Goal: Task Accomplishment & Management: Use online tool/utility

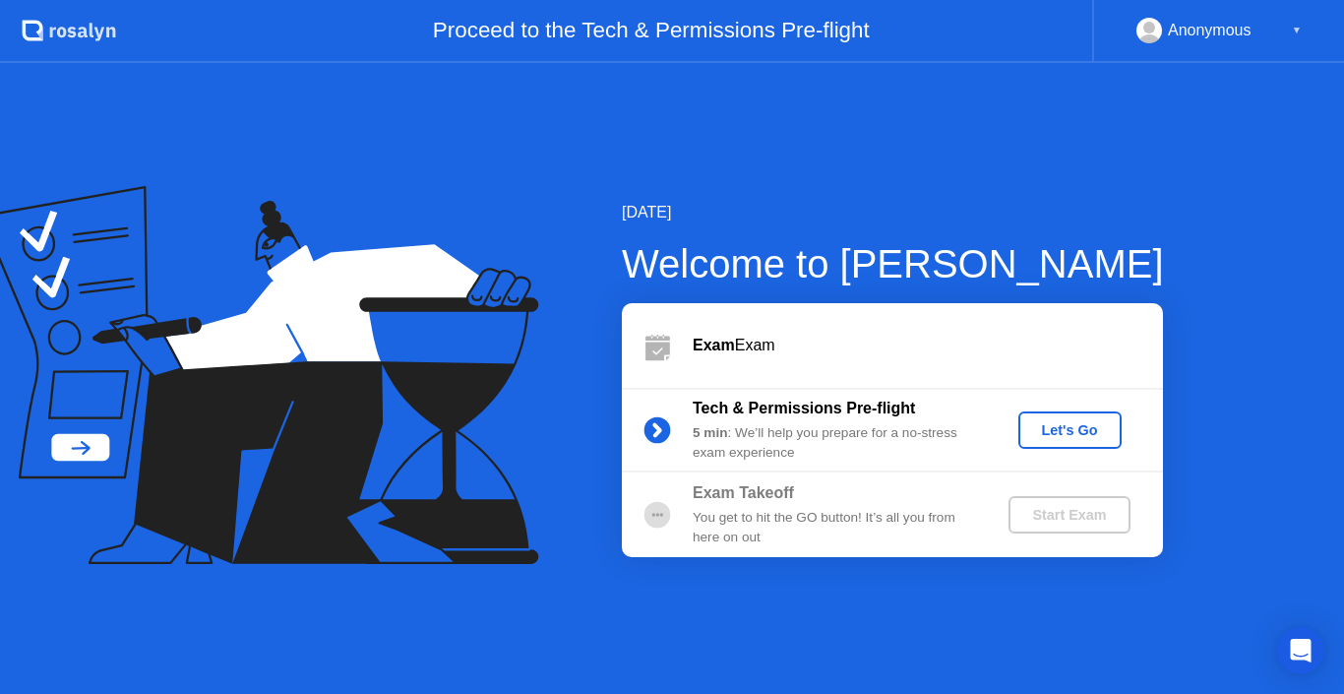
click at [1079, 447] on button "Let's Go" at bounding box center [1069, 429] width 103 height 37
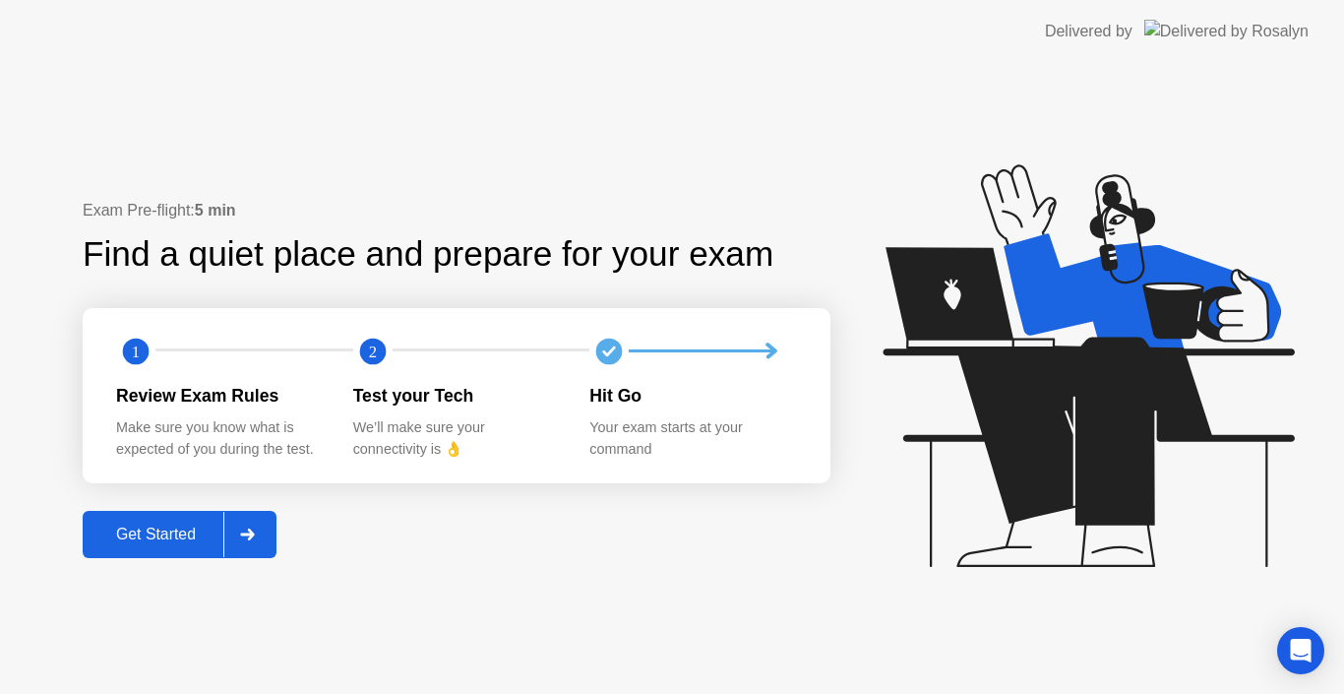
click at [255, 538] on icon at bounding box center [247, 534] width 15 height 12
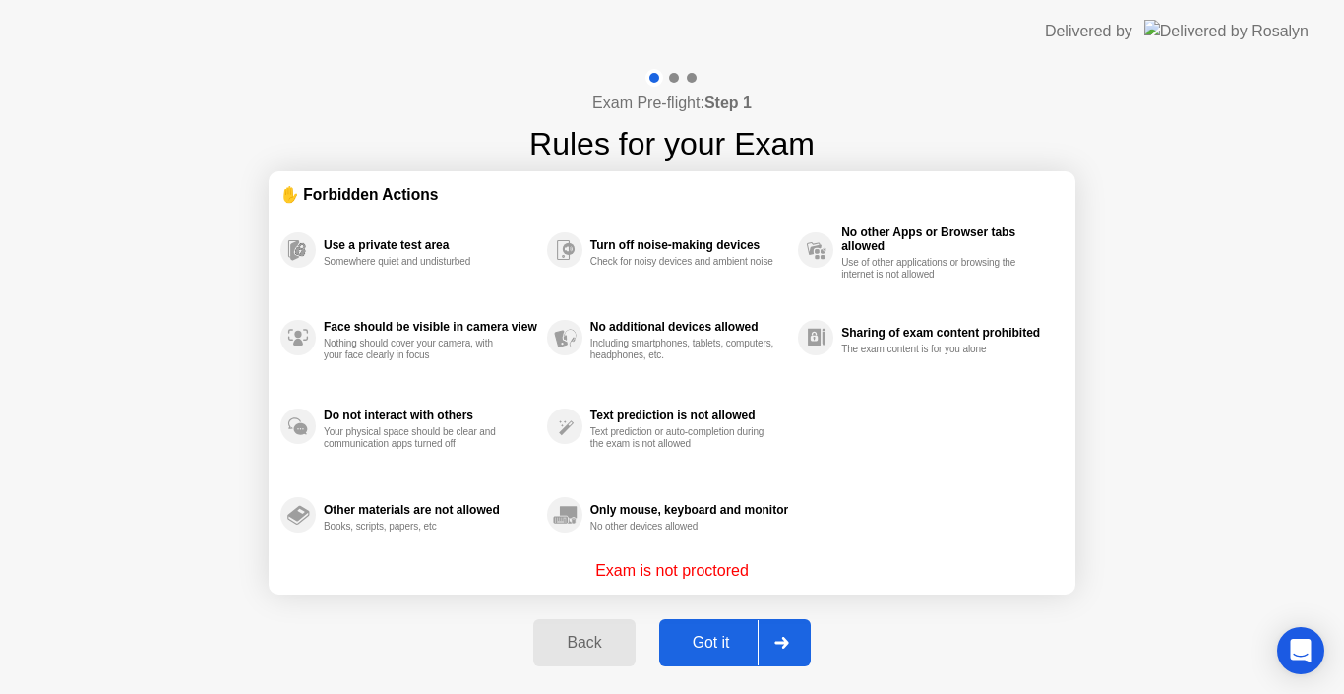
click at [779, 645] on icon at bounding box center [781, 642] width 15 height 12
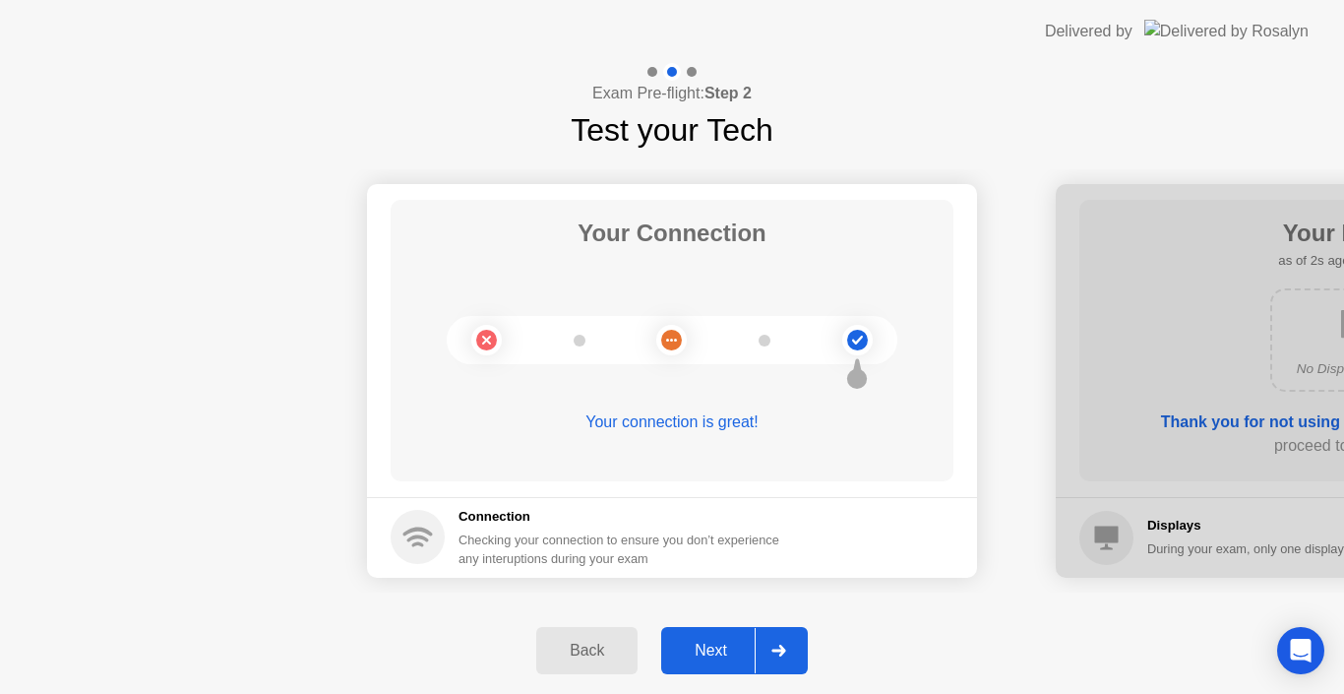
click at [798, 659] on div at bounding box center [778, 650] width 47 height 45
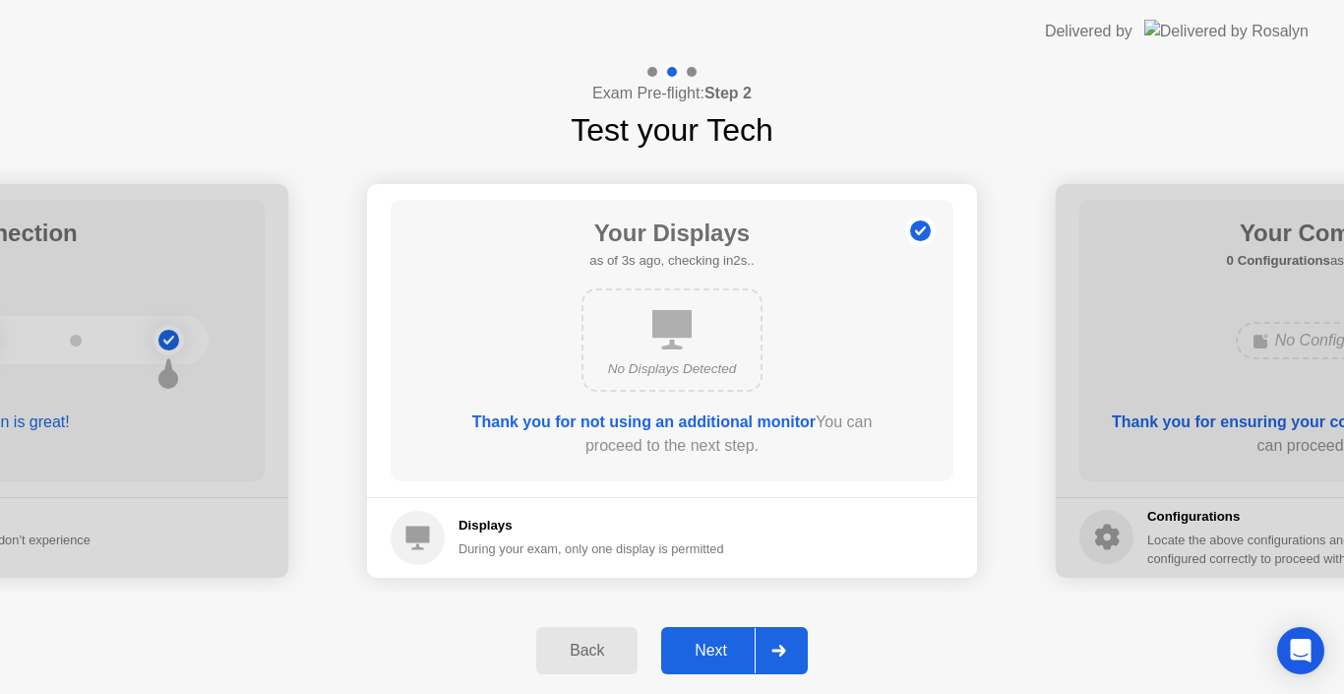
click at [793, 640] on div at bounding box center [778, 650] width 47 height 45
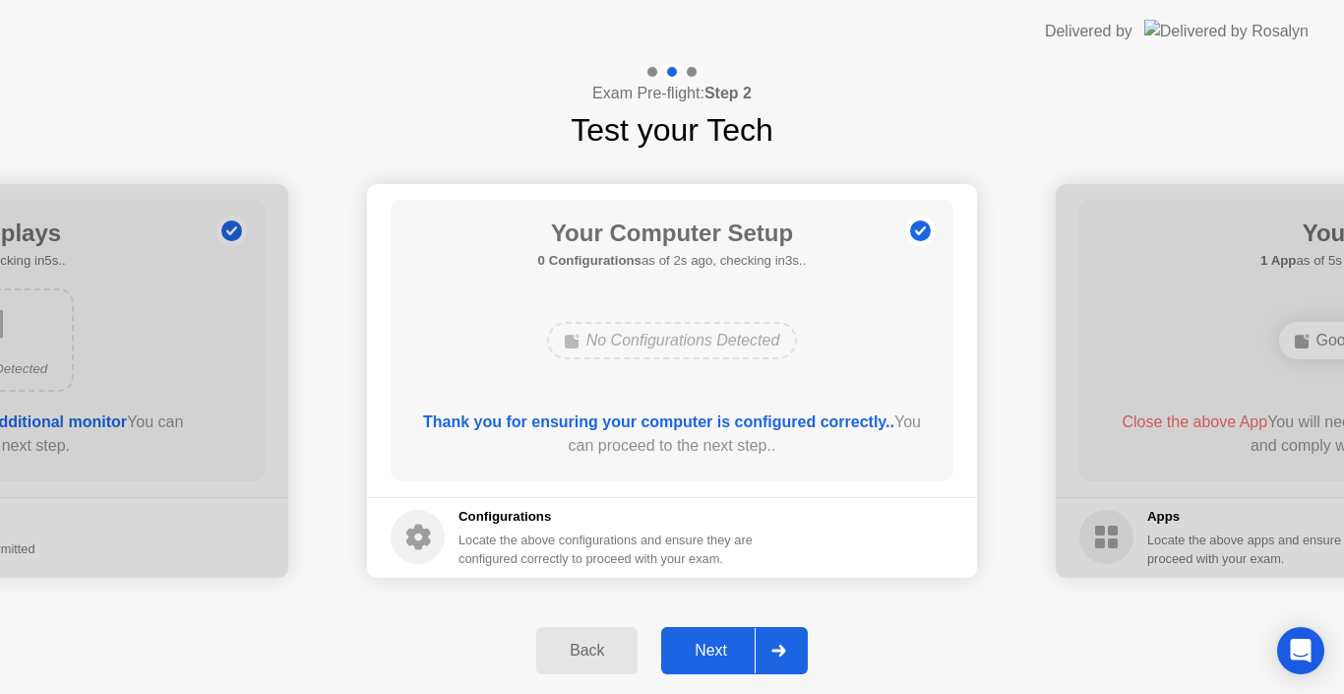
click at [786, 648] on icon at bounding box center [778, 650] width 15 height 12
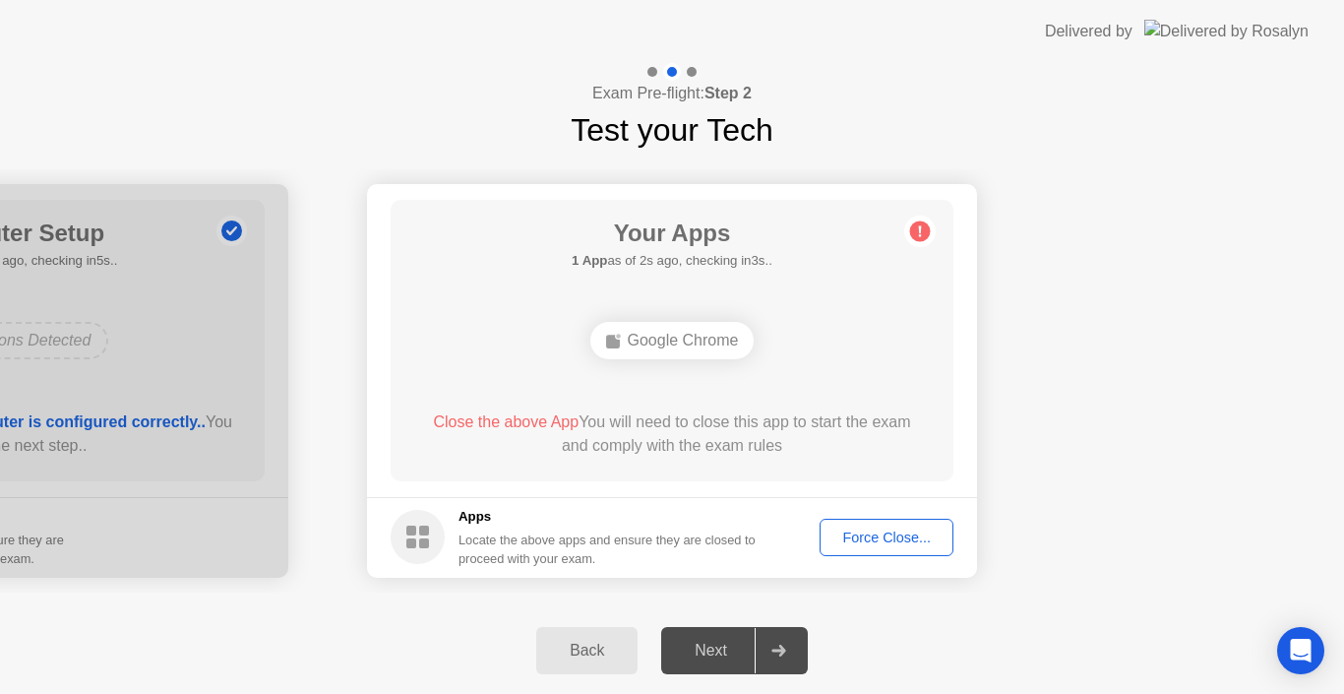
click at [872, 540] on div "Force Close..." at bounding box center [886, 537] width 120 height 16
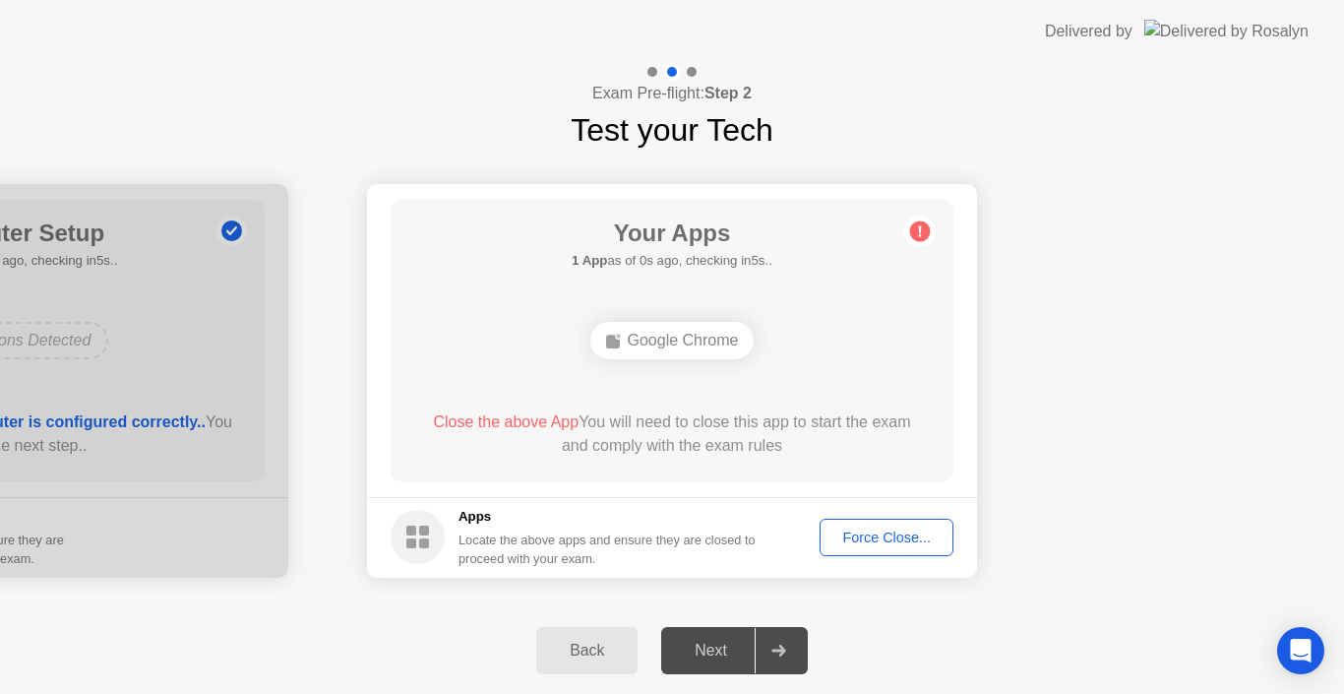
click at [877, 532] on div "Force Close..." at bounding box center [886, 537] width 120 height 16
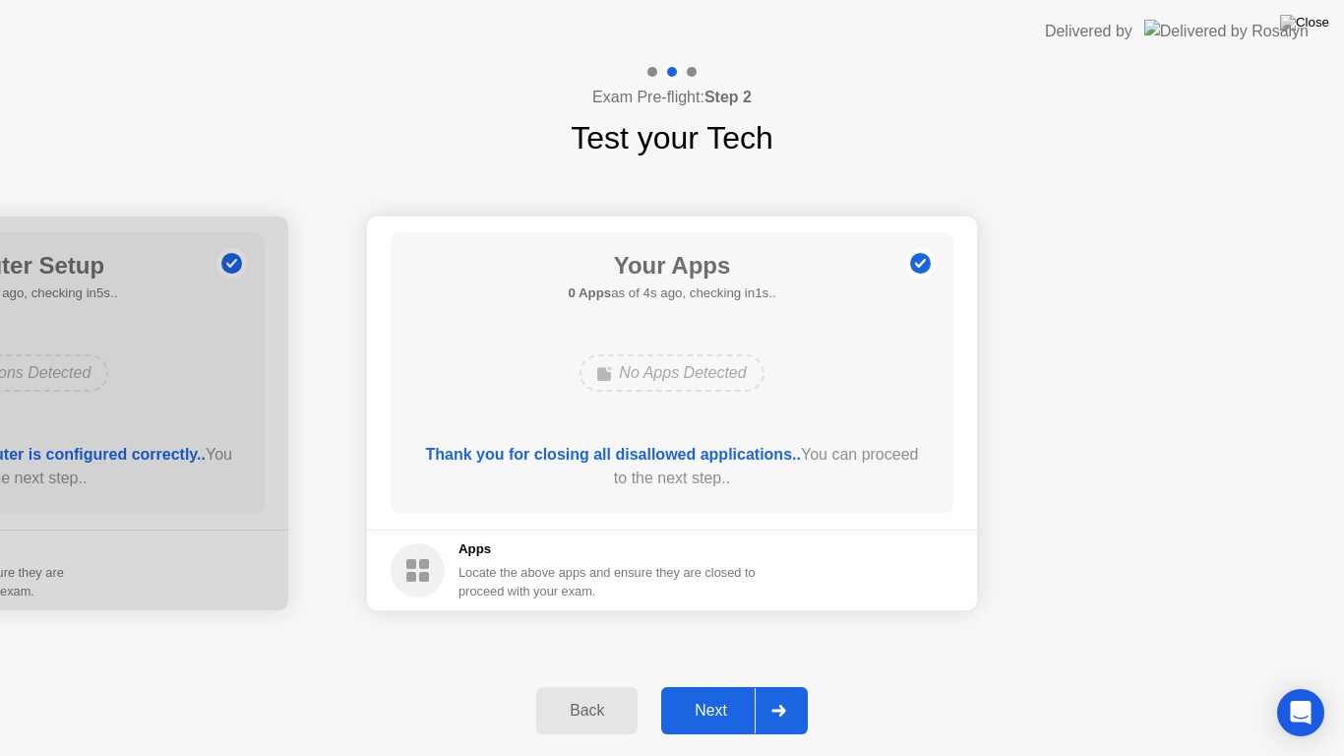
click at [789, 693] on div at bounding box center [778, 710] width 47 height 45
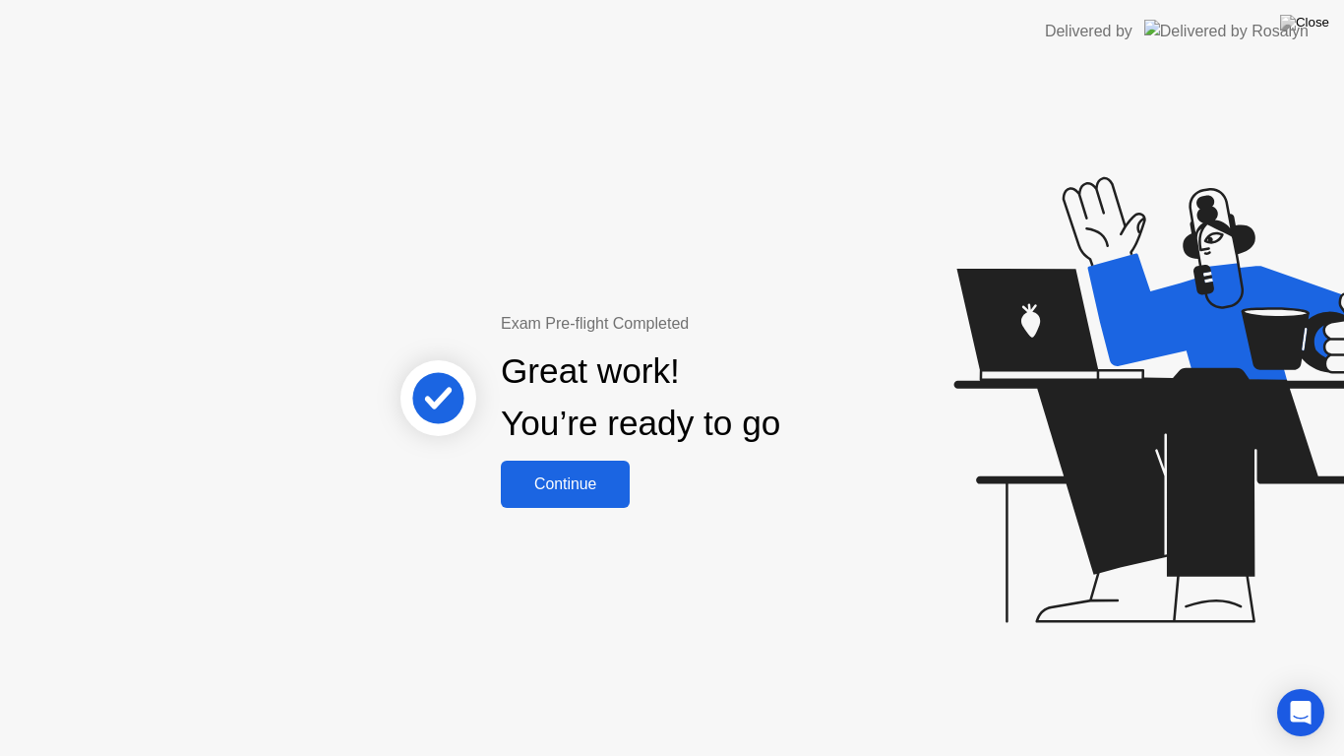
click at [596, 491] on div "Continue" at bounding box center [565, 484] width 117 height 18
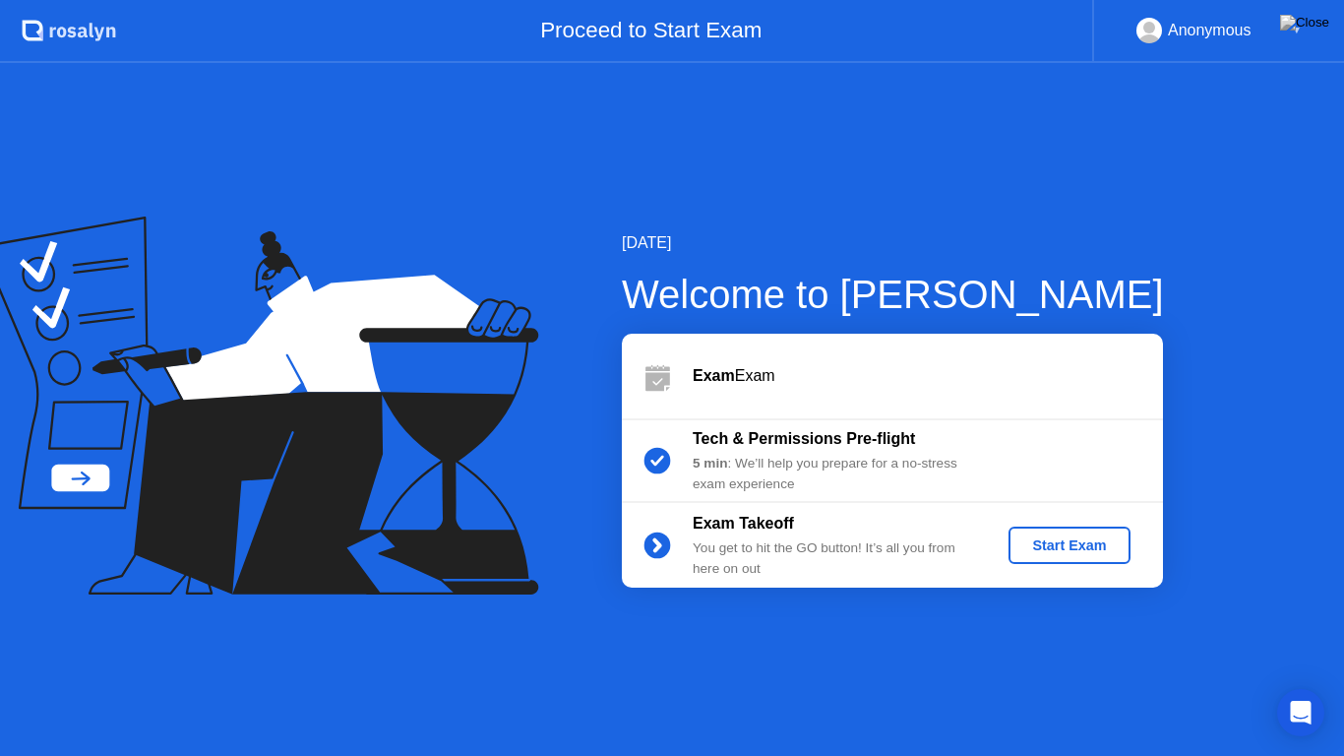
click at [1296, 29] on div "▼" at bounding box center [1297, 31] width 10 height 26
click at [1050, 539] on div "Start Exam" at bounding box center [1068, 545] width 105 height 16
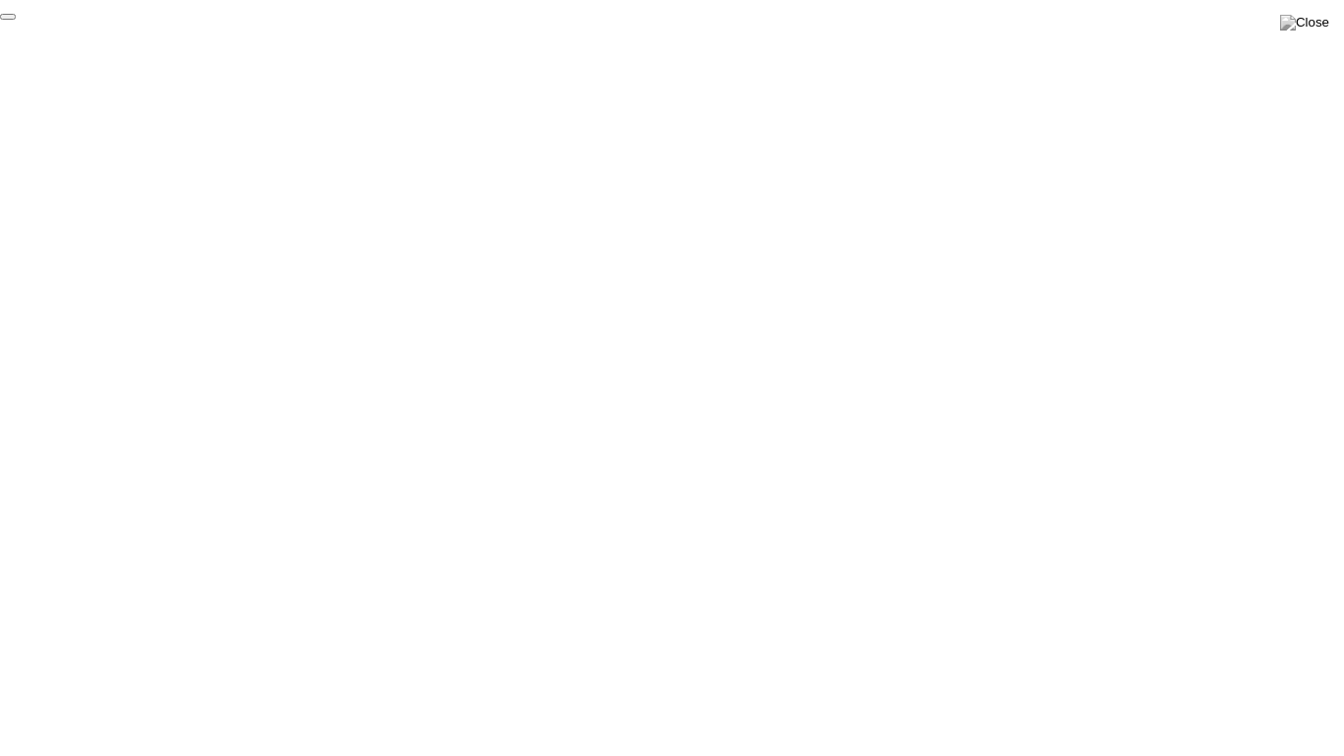
click div "End Proctoring Session"
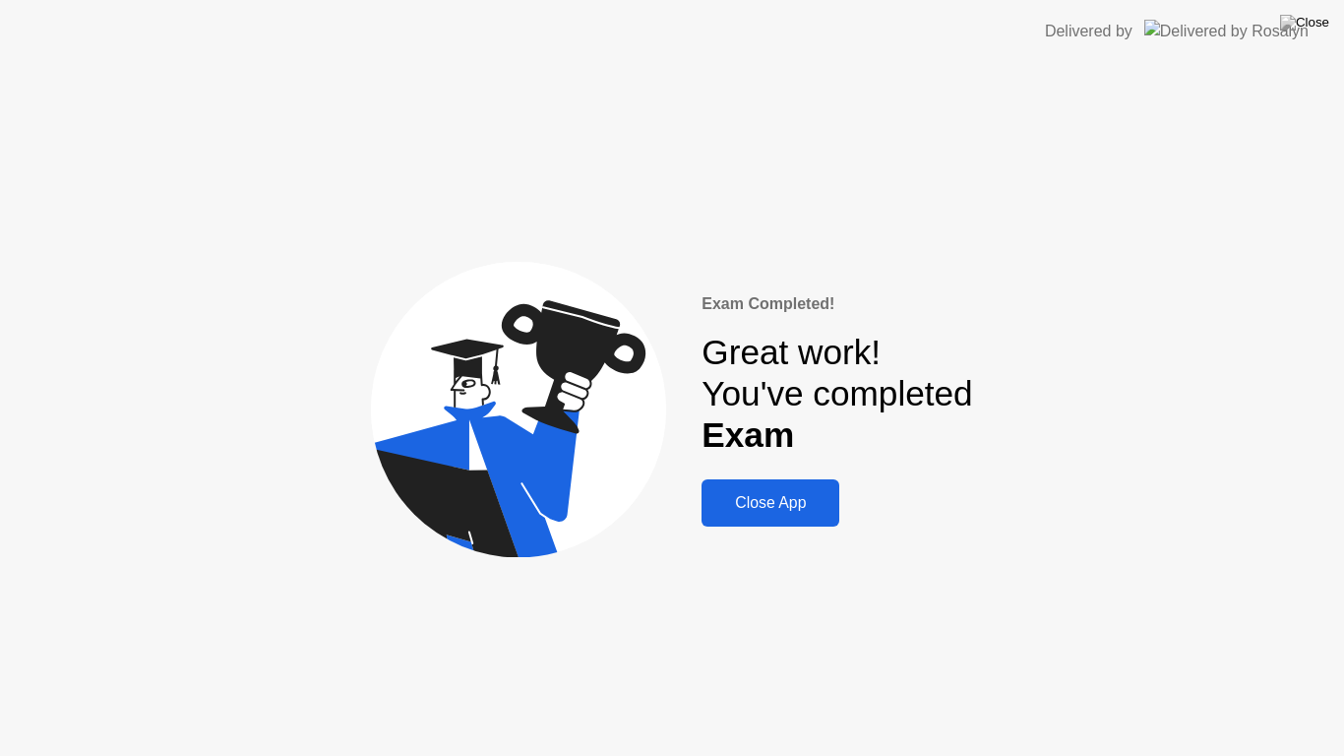
click at [816, 497] on div "Close App" at bounding box center [770, 503] width 126 height 18
